Goal: Information Seeking & Learning: Understand process/instructions

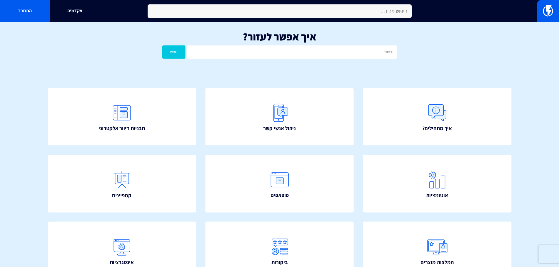
click at [357, 12] on input "text" at bounding box center [279, 10] width 264 height 13
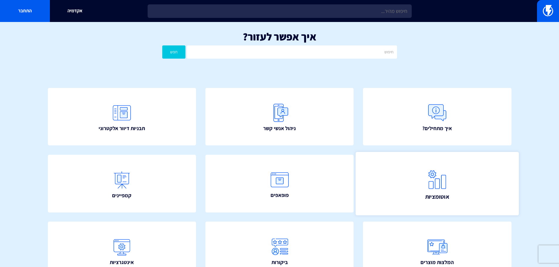
click at [432, 178] on img at bounding box center [437, 180] width 26 height 26
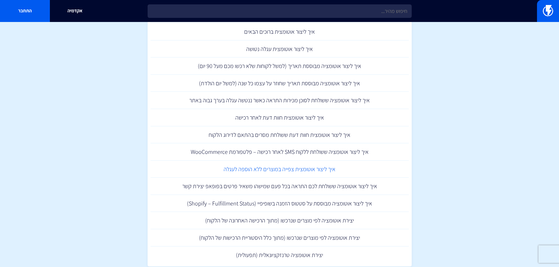
scroll to position [656, 0]
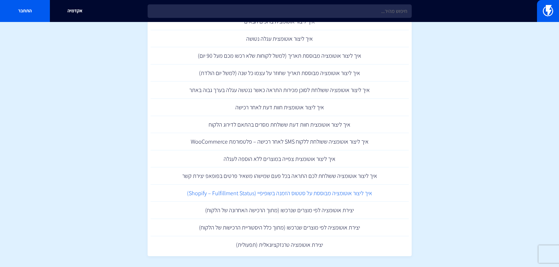
click at [270, 194] on link "איך ליצור אוטומציה מבוססת על סטטוס הזמנה בשופיפיי (Shopify – Fulfillment Status)" at bounding box center [279, 193] width 258 height 17
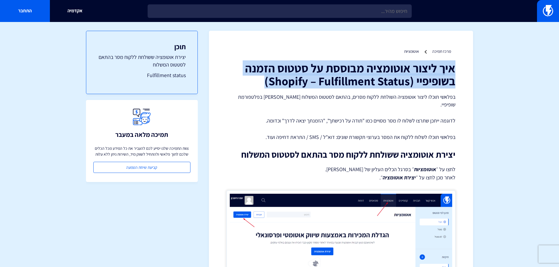
drag, startPoint x: 455, startPoint y: 65, endPoint x: 234, endPoint y: 80, distance: 221.6
click at [234, 80] on h1 "איך ליצור אוטומציה מבוססת על סטטוס הזמנה בשופיפיי (Shopify – Fulfillment Status)" at bounding box center [340, 75] width 229 height 26
copy h1 "איך ליצור אוטומציה מבוססת על סטטוס הזמנה בשופיפיי (Shopify – Fulfillment Status)"
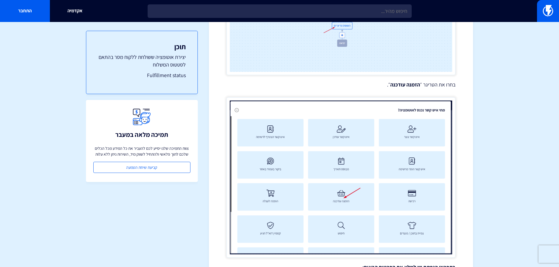
scroll to position [825, 0]
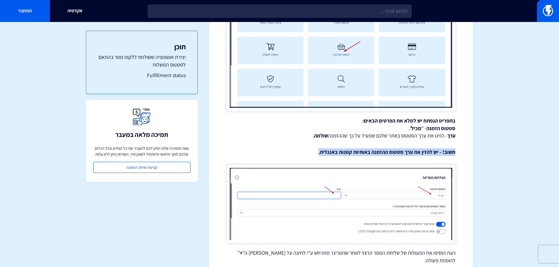
drag, startPoint x: 454, startPoint y: 152, endPoint x: 313, endPoint y: 150, distance: 141.0
click at [313, 150] on p "חשוב! - יש להזין את ערך סטטוס ההזמנה באותיות קטנות באנגלית." at bounding box center [340, 152] width 229 height 8
copy p "חשוב! - יש להזין את ערך סטטוס ההזמנה באותיות קטנות באנגלית."
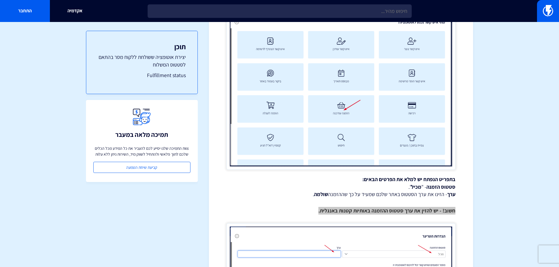
scroll to position [855, 0]
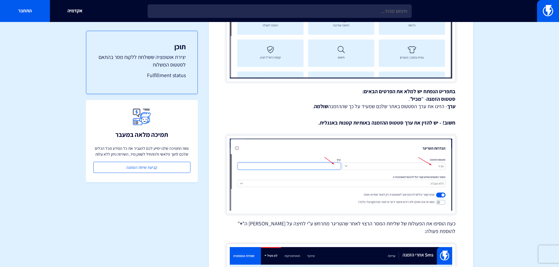
click at [401, 109] on p "בתפריט הנפתח יש למלא את הפרטים הבאים: סטטוס הזמנה - " מכיל ". ערך - הזינו את ער…" at bounding box center [340, 99] width 229 height 23
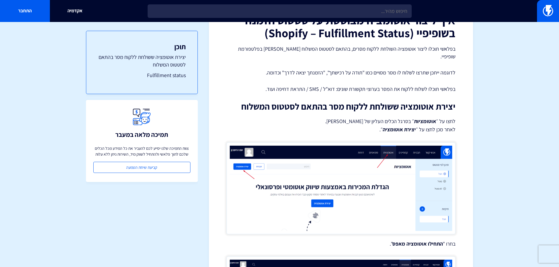
scroll to position [4, 0]
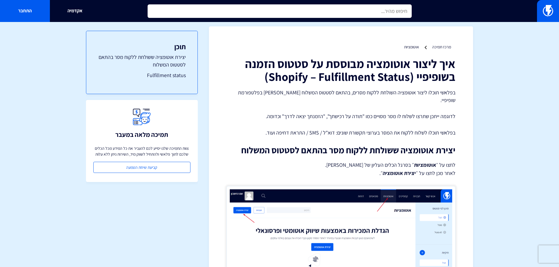
click at [373, 7] on input "text" at bounding box center [279, 10] width 264 height 13
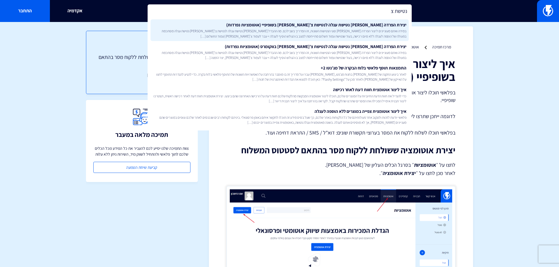
type input "נטישת צ"
click at [337, 32] on span "במידה ואתם מעוניינים ליצור הפרדה בין סוגי הנטישות השונות, זה המדריך בשבילכם. מה…" at bounding box center [279, 33] width 253 height 10
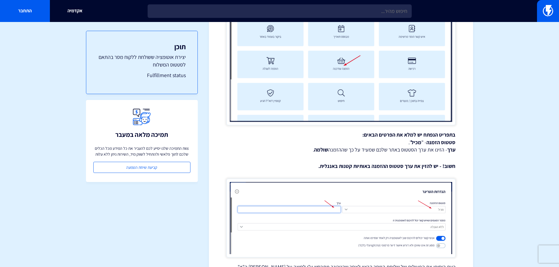
scroll to position [821, 0]
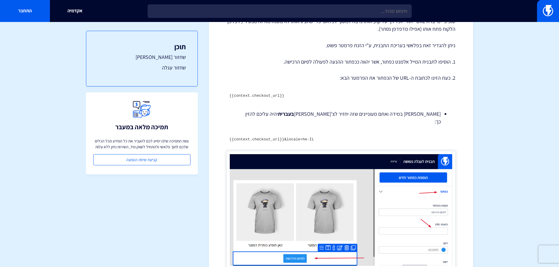
scroll to position [79, 0]
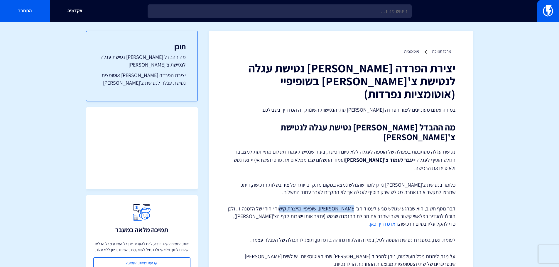
drag, startPoint x: 354, startPoint y: 178, endPoint x: 291, endPoint y: 176, distance: 62.5
click at [291, 205] on p "דבר נוסף חשוב, הוא שברגע שגולש מגיע לעמוד הצ'[PERSON_NAME], שופיפיי מייצרת קישו…" at bounding box center [340, 216] width 229 height 23
click at [325, 205] on p "דבר נוסף חשוב, הוא שברגע שגולש מגיע לעמוד הצ'קאווט, שופיפיי מייצרת קישור ייחודי…" at bounding box center [340, 216] width 229 height 23
click at [540, 11] on link at bounding box center [548, 11] width 22 height 22
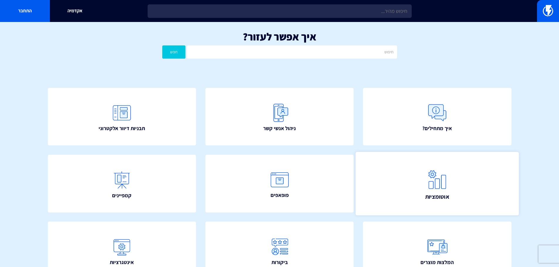
click at [406, 167] on link "אוטומציות" at bounding box center [436, 183] width 163 height 63
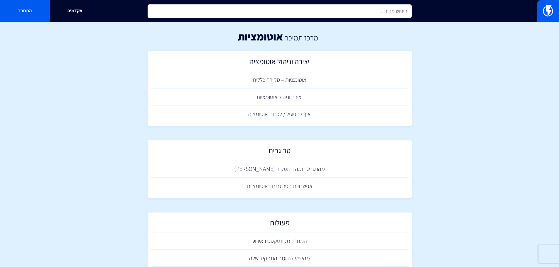
click at [345, 15] on input "text" at bounding box center [279, 10] width 264 height 13
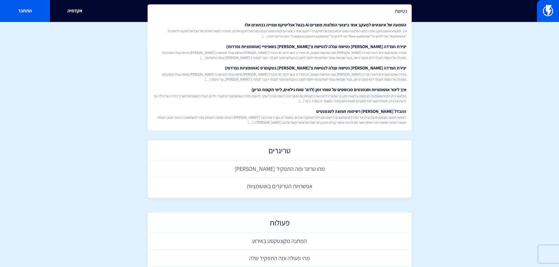
type input "נטישת"
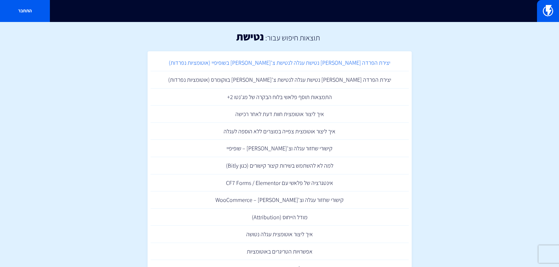
click at [303, 65] on link "יצירת הפרדה בין נטישת עגלה לנטישת צ'קאווט בשופיפיי (אוטומציות נפרדות)" at bounding box center [279, 62] width 258 height 17
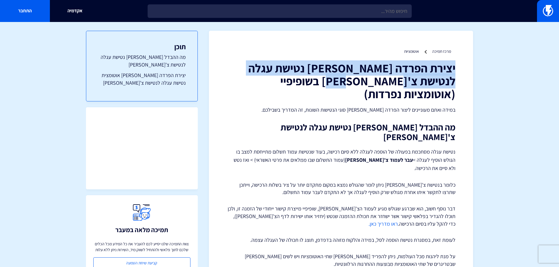
drag, startPoint x: 454, startPoint y: 66, endPoint x: 416, endPoint y: 84, distance: 42.5
click at [416, 84] on h1 "יצירת הפרדה [PERSON_NAME] נטישת עגלה לנטישת צ'[PERSON_NAME] בשופיפיי (אוטומציות…" at bounding box center [340, 81] width 229 height 39
copy h1 "יצירת הפרדה בין נטישת עגלה לנטישת צ'קאווט בשופיפיי"
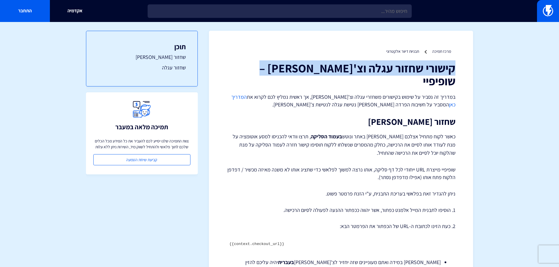
drag, startPoint x: 458, startPoint y: 67, endPoint x: 276, endPoint y: 66, distance: 181.5
copy h1 "קישורי שחזור עגלה וצ'[PERSON_NAME] – שופיפיי"
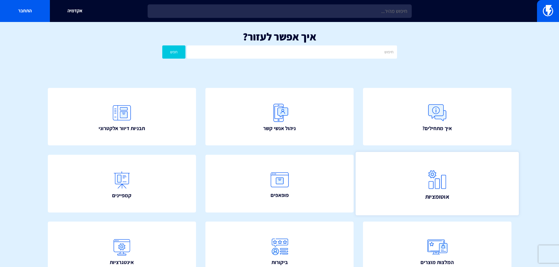
click at [450, 195] on link "אוטומציות" at bounding box center [436, 183] width 163 height 63
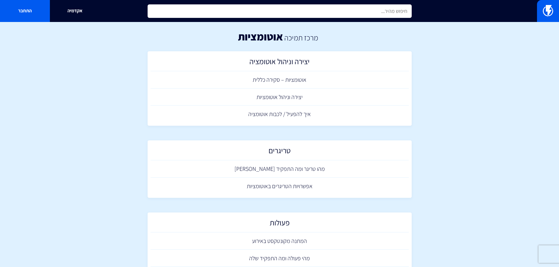
click at [393, 13] on input "text" at bounding box center [279, 10] width 264 height 13
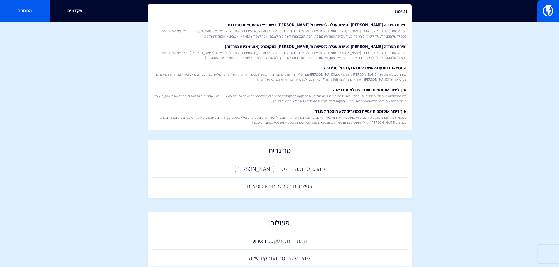
type input "נטישת"
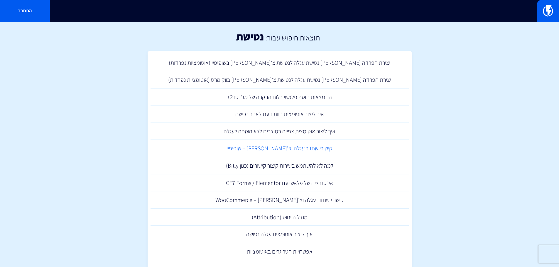
click at [301, 152] on link "קישורי שחזור עגלה וצ'קאווט – שופיפיי" at bounding box center [279, 148] width 258 height 17
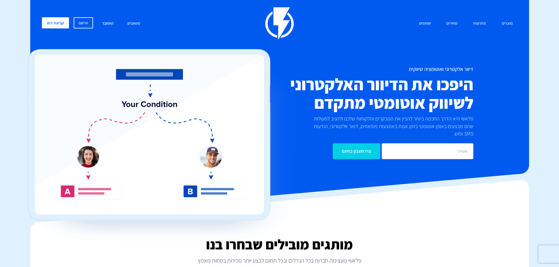
click at [110, 24] on link "התחבר" at bounding box center [108, 23] width 20 height 13
